Goal: Information Seeking & Learning: Learn about a topic

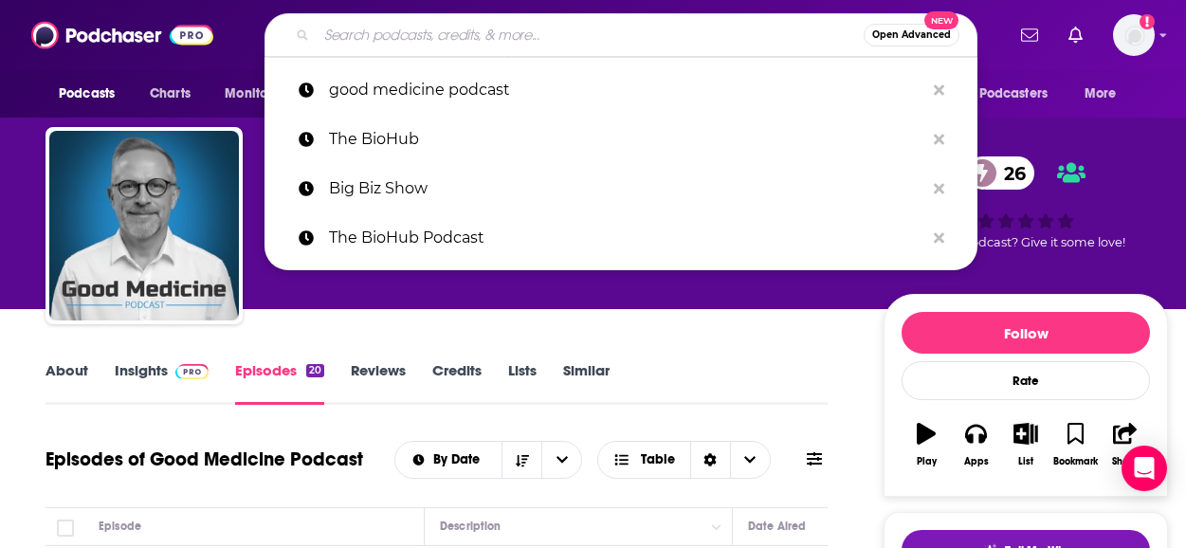
click at [534, 34] on input "Search podcasts, credits, & more..." at bounding box center [590, 35] width 547 height 30
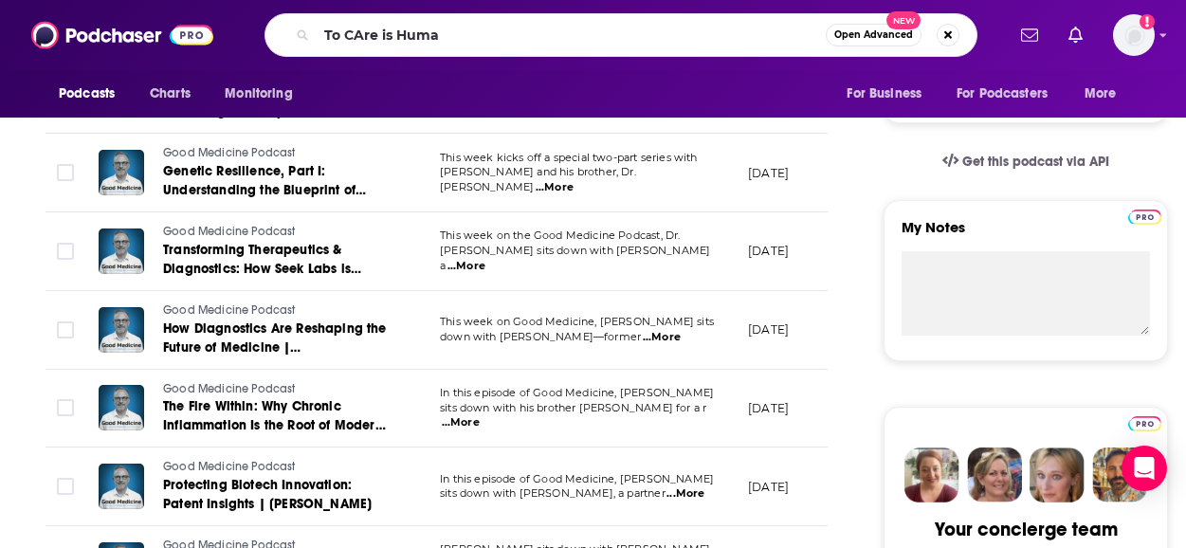
type input "To CAre is Human"
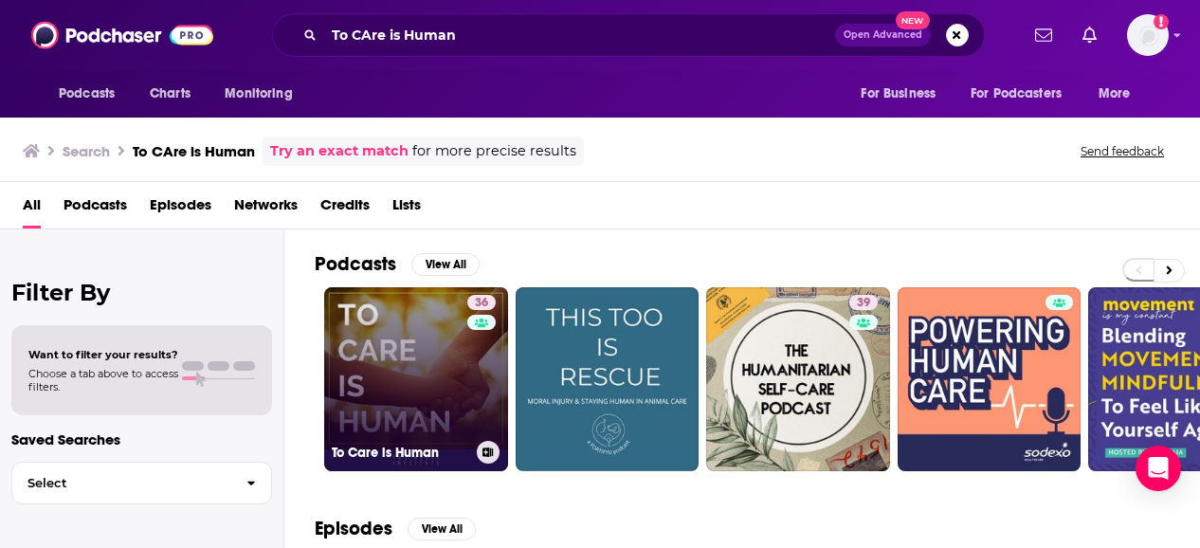
click at [441, 415] on link "36 To Care is Human" at bounding box center [416, 379] width 184 height 184
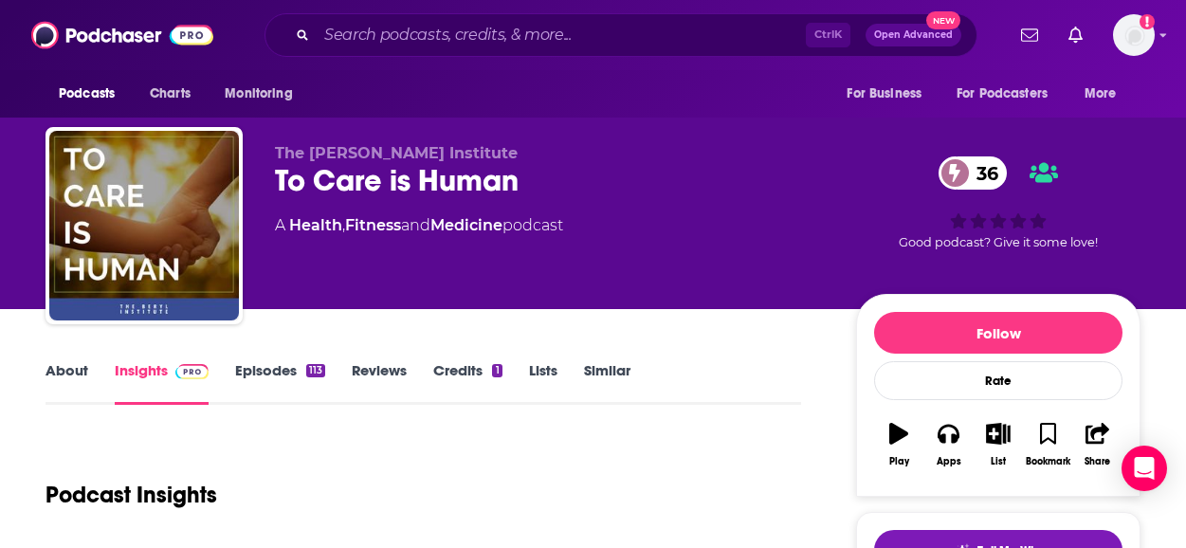
click at [79, 360] on div "About Insights Episodes 113 Reviews Credits 1 Lists Similar" at bounding box center [423, 381] width 755 height 46
click at [81, 371] on link "About" at bounding box center [67, 383] width 43 height 44
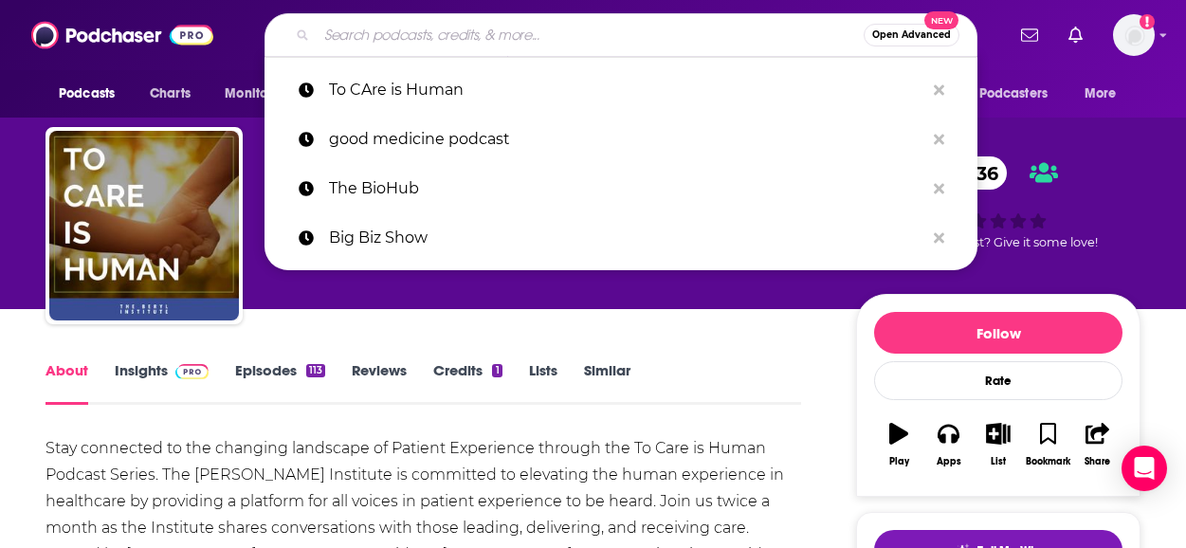
click at [488, 37] on input "Search podcasts, credits, & more..." at bounding box center [590, 35] width 547 height 30
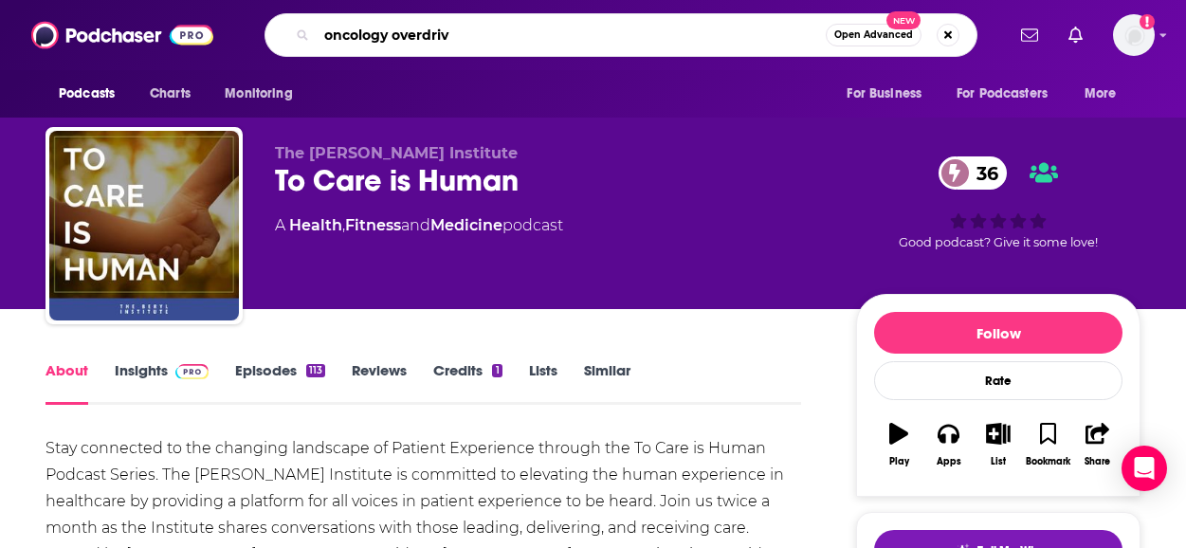
type input "oncology overdrive"
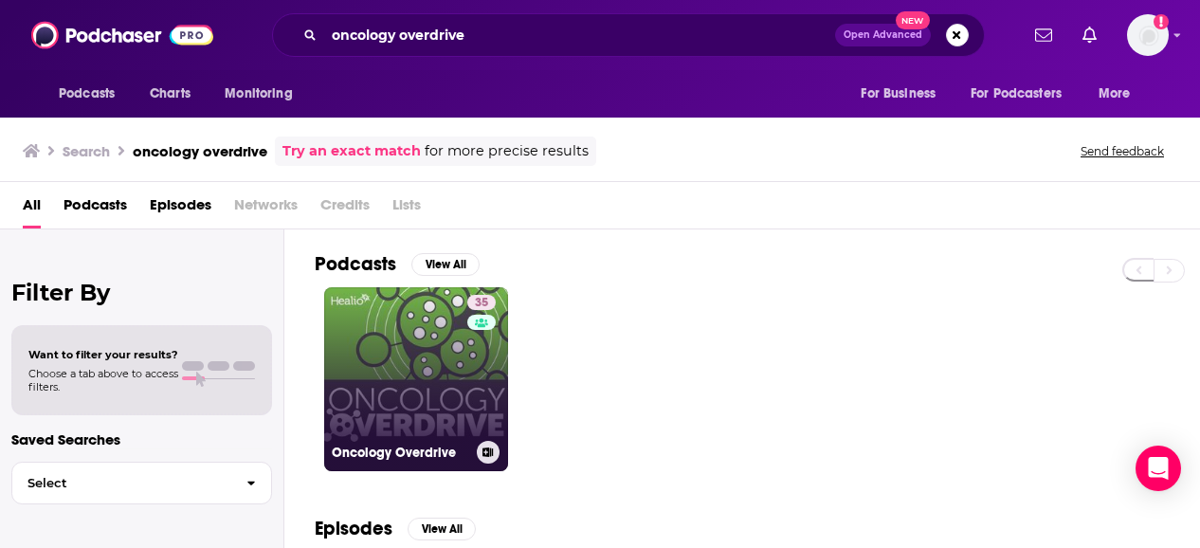
click at [413, 360] on link "35 Oncology Overdrive" at bounding box center [416, 379] width 184 height 184
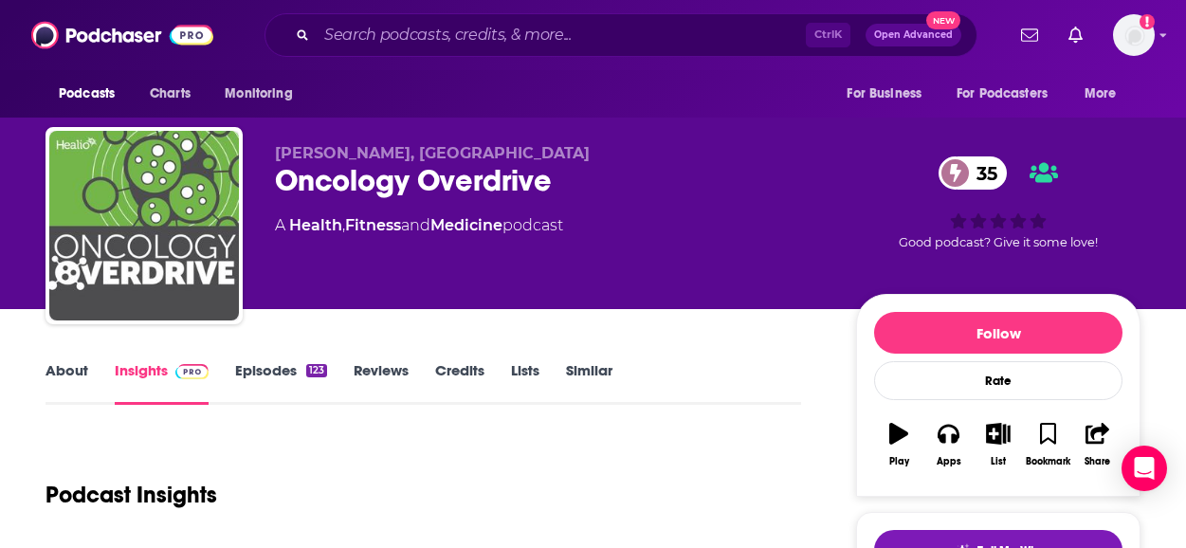
click at [277, 368] on link "Episodes 123" at bounding box center [281, 383] width 92 height 44
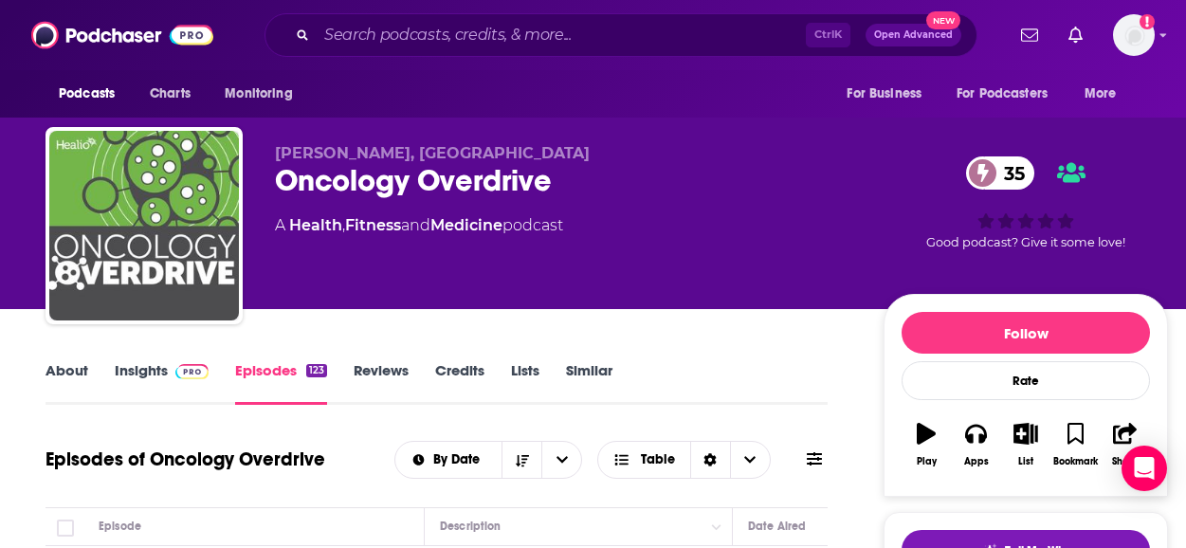
click at [141, 370] on link "Insights" at bounding box center [162, 383] width 94 height 44
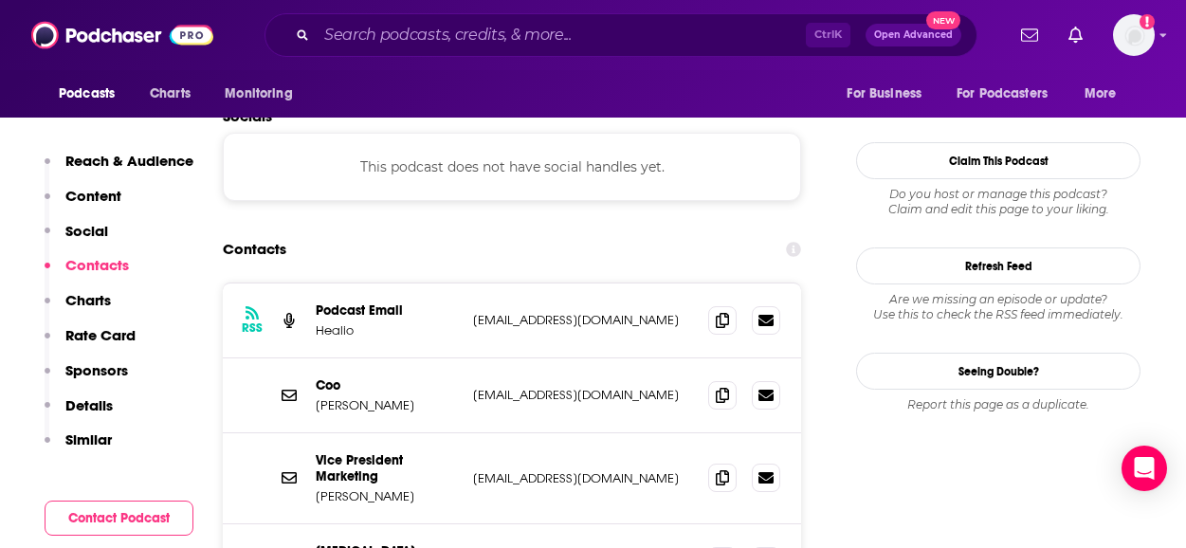
scroll to position [1618, 0]
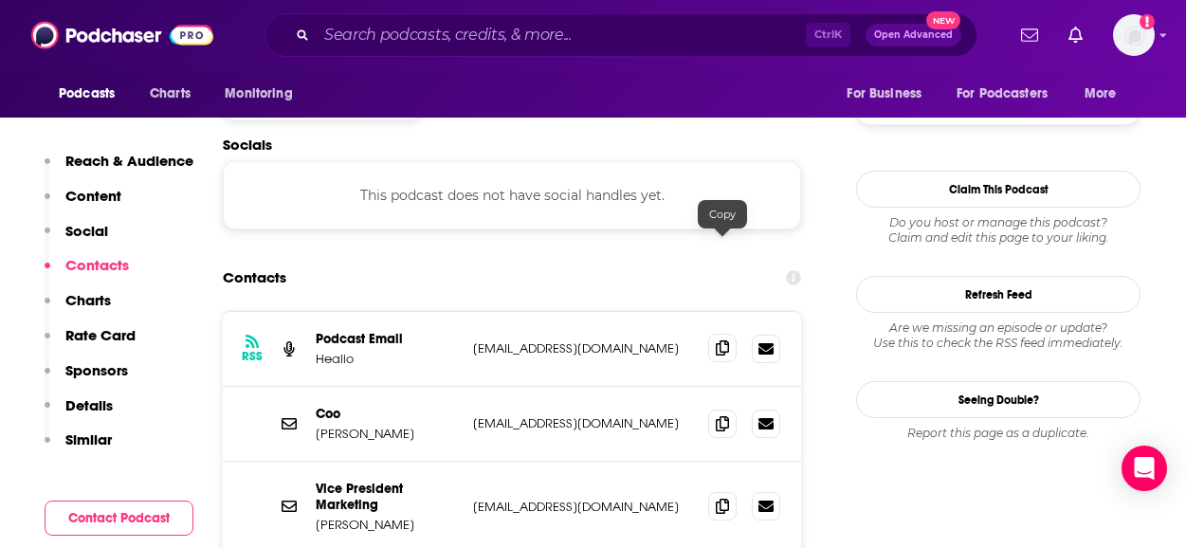
click at [730, 334] on span at bounding box center [722, 348] width 28 height 28
